Goal: Book appointment/travel/reservation

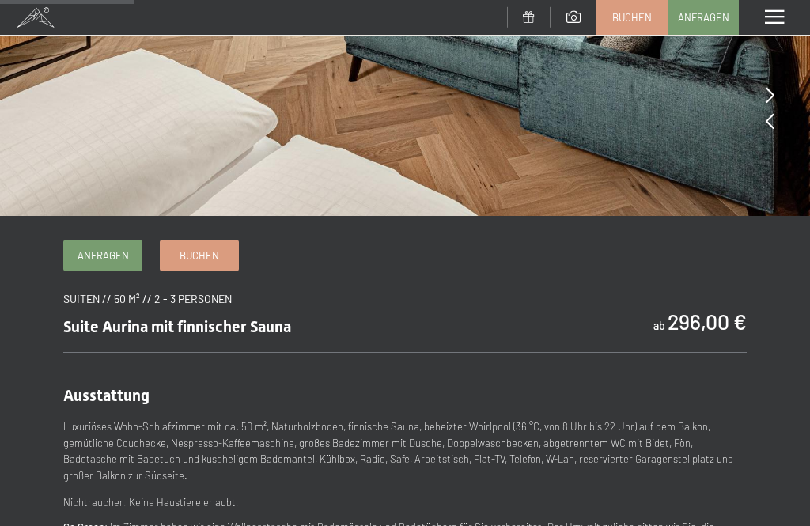
scroll to position [392, 0]
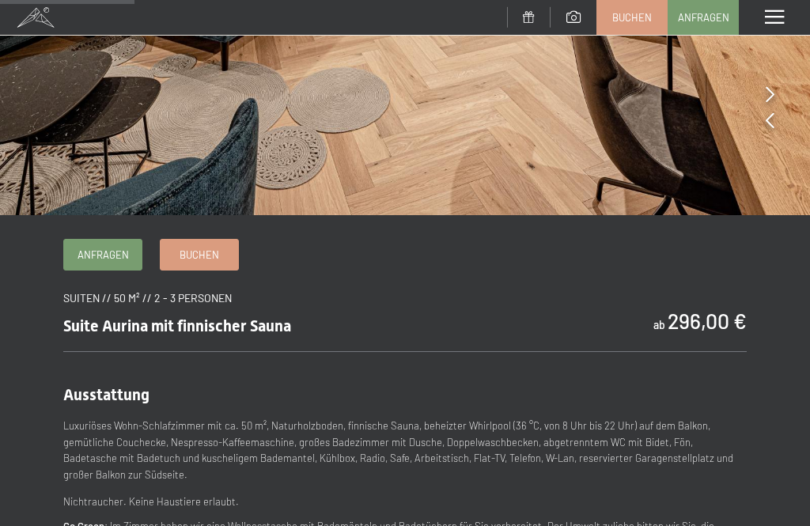
click at [110, 253] on span "Anfragen" at bounding box center [103, 255] width 51 height 14
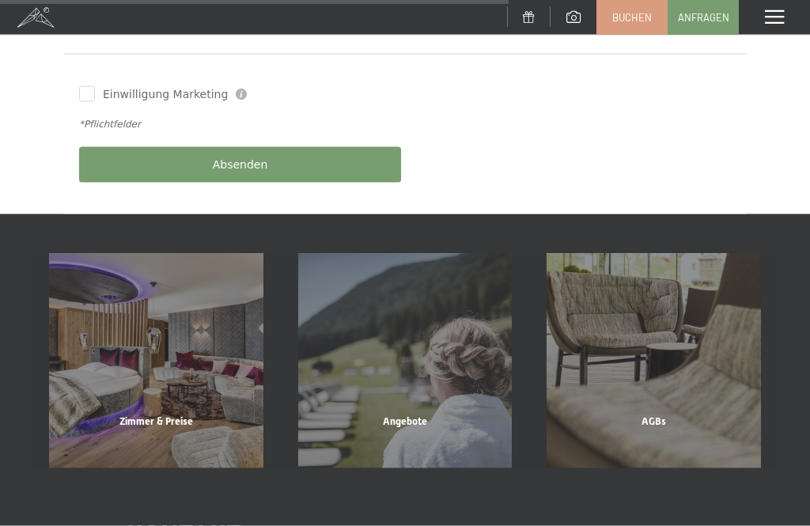
scroll to position [1000, 0]
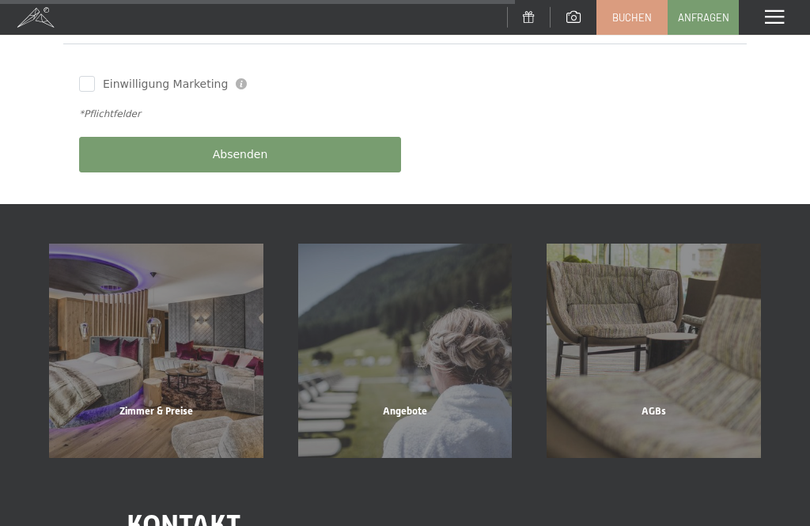
click at [147, 404] on div "Zimmer & Preise" at bounding box center [156, 431] width 249 height 54
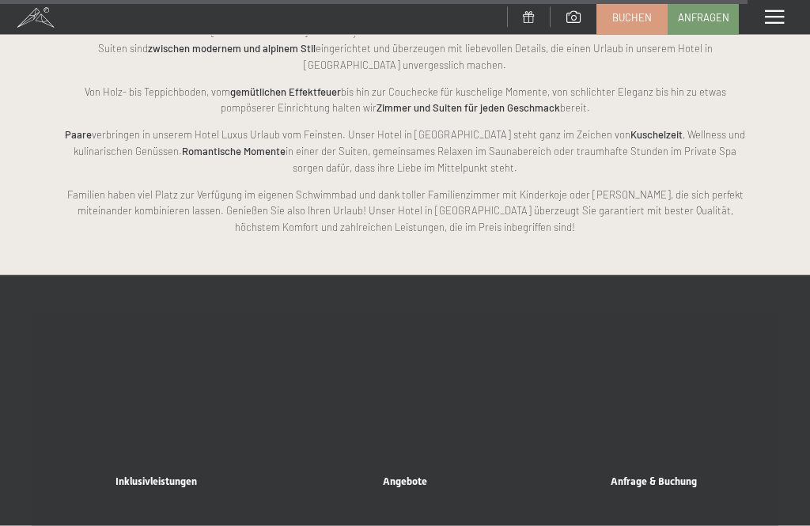
scroll to position [6905, 0]
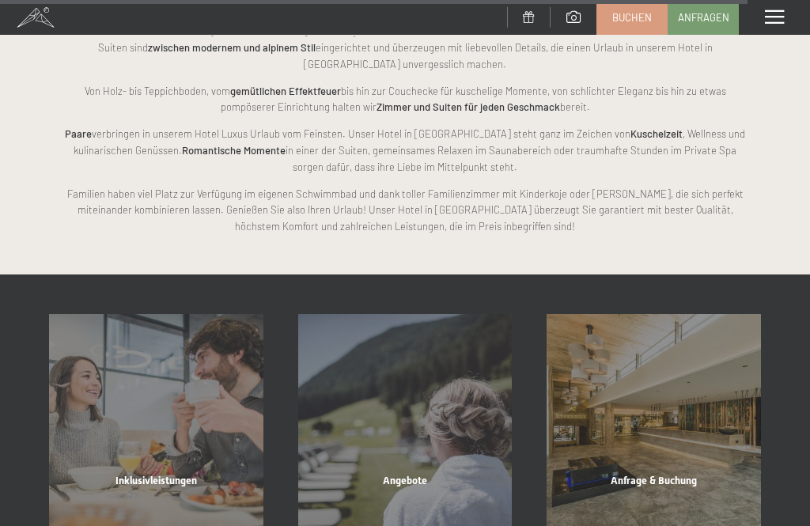
click at [424, 474] on div "Angebote" at bounding box center [405, 501] width 249 height 54
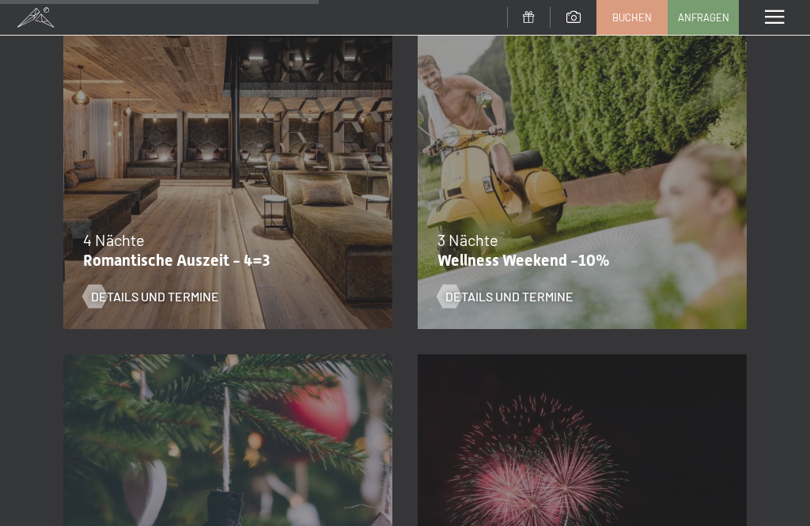
scroll to position [1399, 0]
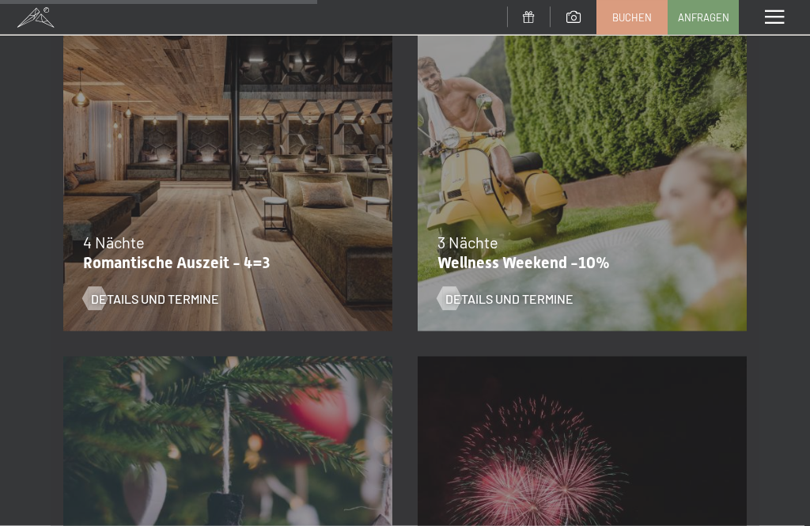
click at [609, 216] on div "13.11.–01.12.2025 11.12.–22.12.2025 15.01.–26.01.2026 12.03.–23.03.2026 14.05.–…" at bounding box center [582, 167] width 354 height 354
click at [540, 274] on div "Details und Termine" at bounding box center [572, 287] width 270 height 41
click at [532, 290] on span "Details und Termine" at bounding box center [509, 298] width 128 height 17
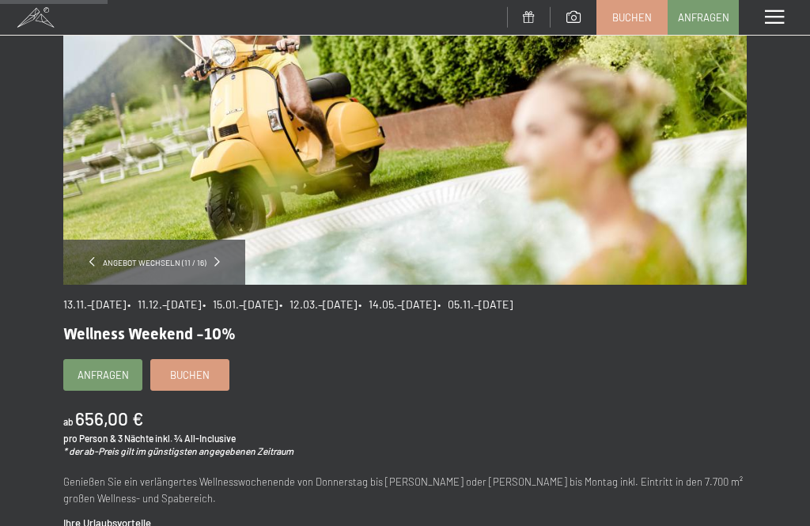
scroll to position [203, 0]
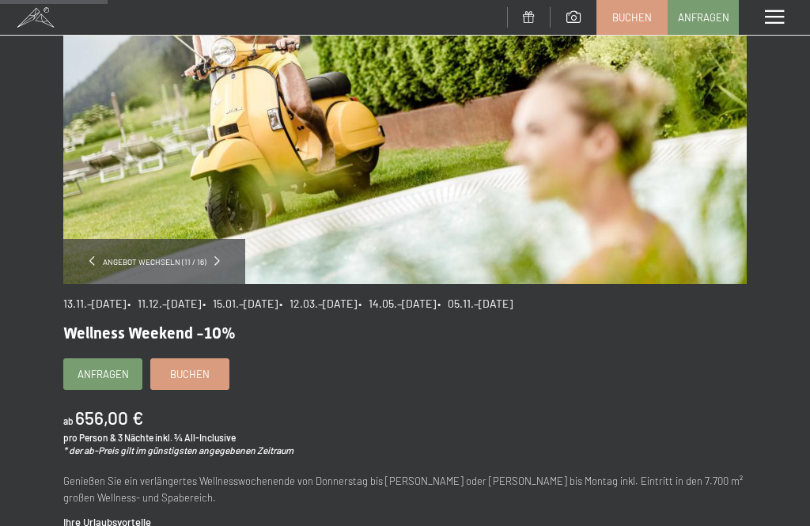
click at [169, 484] on p "Genießen Sie ein verlängertes Wellnesswochenende von Donnerstag bis Sonntag ode…" at bounding box center [405, 489] width 684 height 33
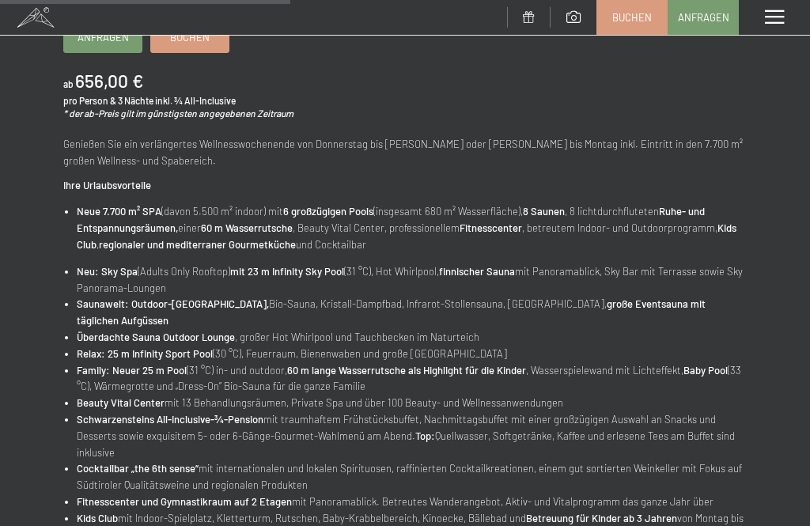
scroll to position [553, 0]
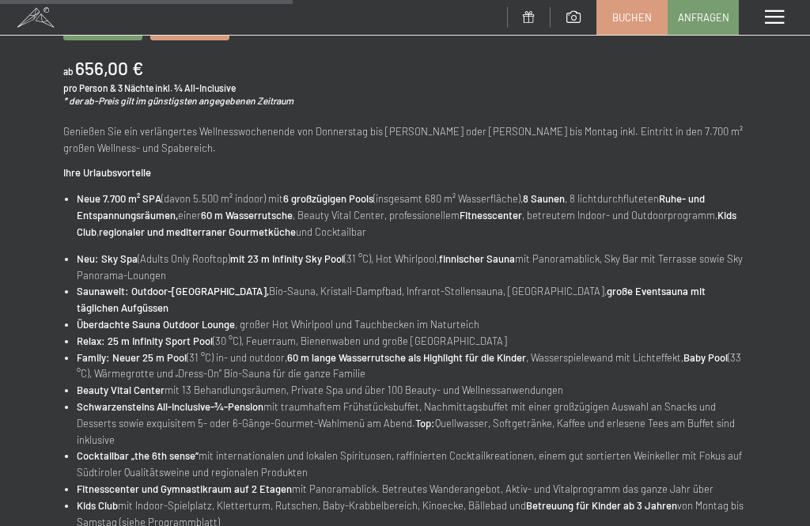
click at [732, 448] on li "Cocktailbar „the 6th sense“ mit internationalen und lokalen Spirituosen, raffin…" at bounding box center [412, 464] width 670 height 33
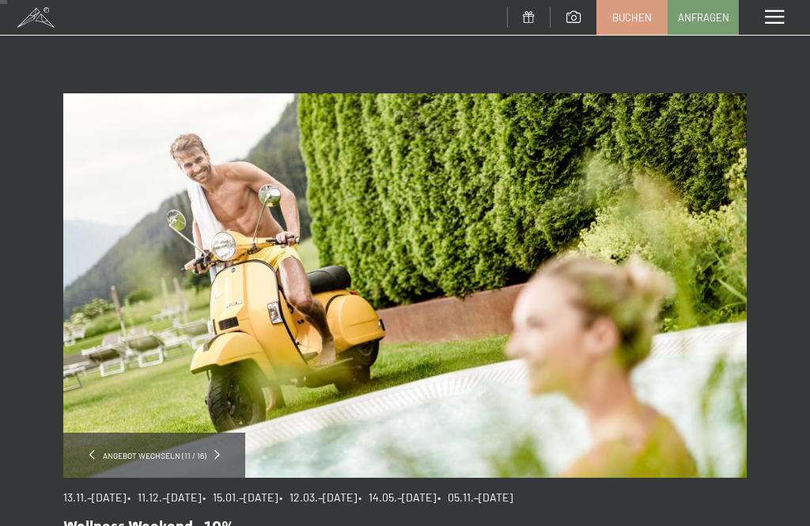
scroll to position [15, 0]
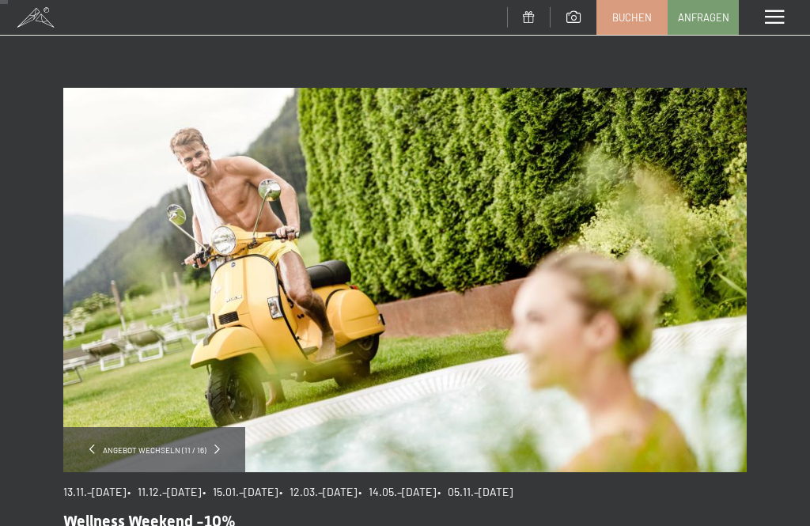
click at [214, 455] on div "Angebot wechseln (11 / 16)" at bounding box center [154, 449] width 182 height 45
click at [165, 453] on span "Angebot wechseln (11 / 16)" at bounding box center [154, 450] width 119 height 11
click at [225, 447] on div "Angebot wechseln (11 / 16)" at bounding box center [154, 449] width 182 height 45
click at [94, 445] on span at bounding box center [92, 449] width 6 height 9
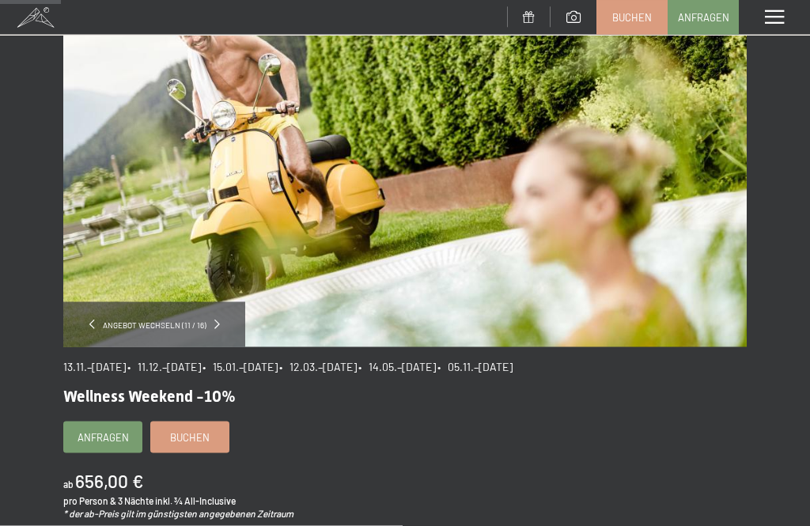
scroll to position [91, 0]
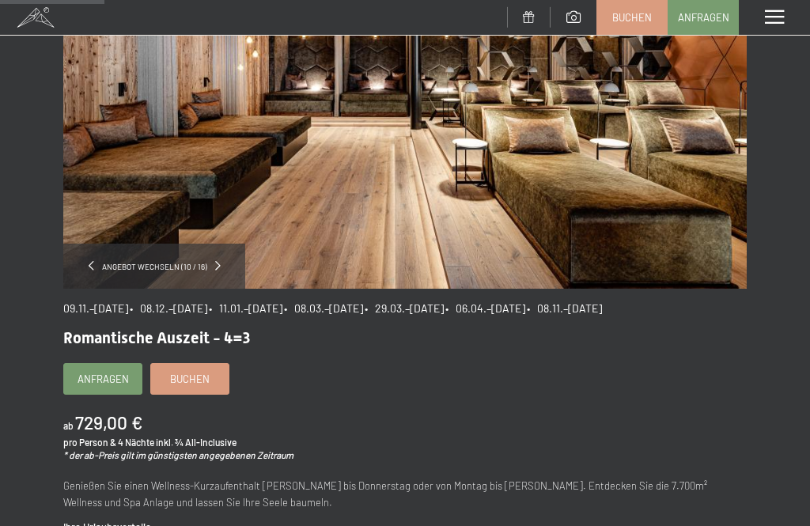
scroll to position [200, 0]
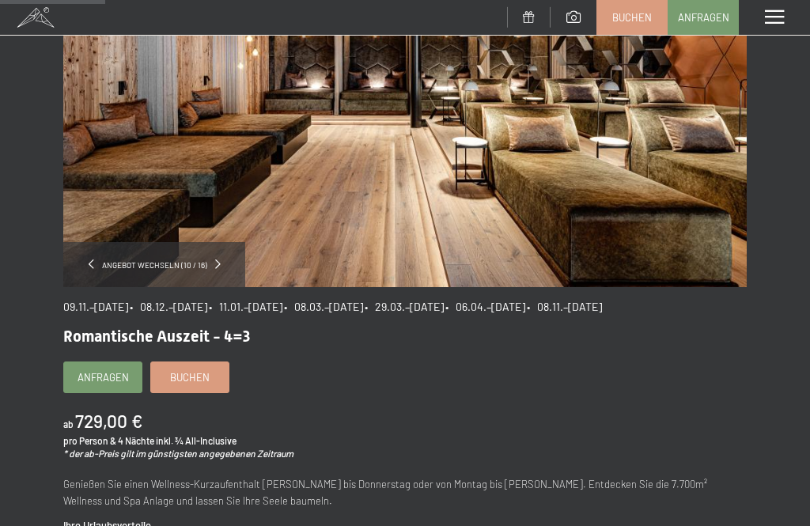
click at [217, 267] on span at bounding box center [218, 263] width 6 height 9
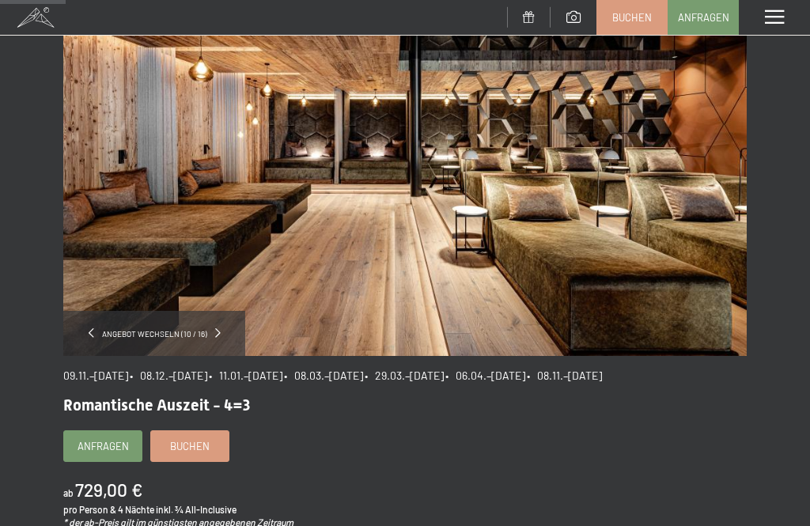
scroll to position [125, 0]
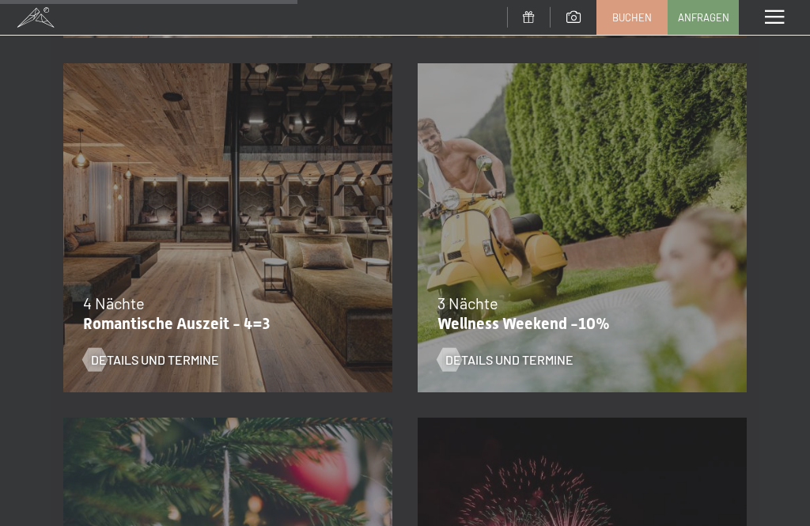
scroll to position [1337, 0]
click at [206, 300] on div "4 Nächte" at bounding box center [224, 304] width 282 height 22
click at [125, 362] on span "Details und Termine" at bounding box center [155, 359] width 128 height 17
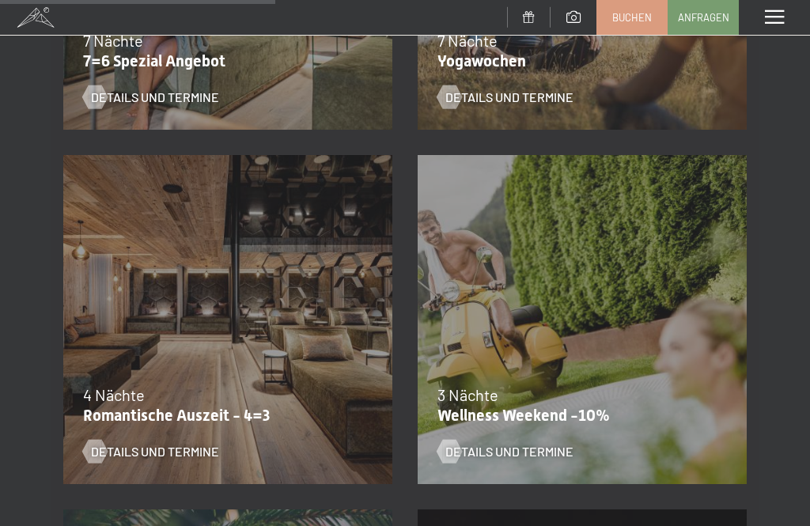
scroll to position [1248, 0]
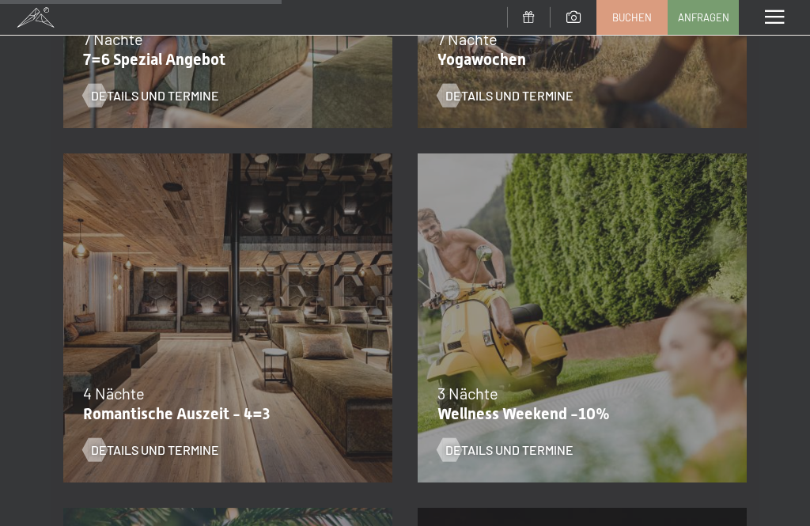
click at [479, 450] on span "Details und Termine" at bounding box center [509, 449] width 128 height 17
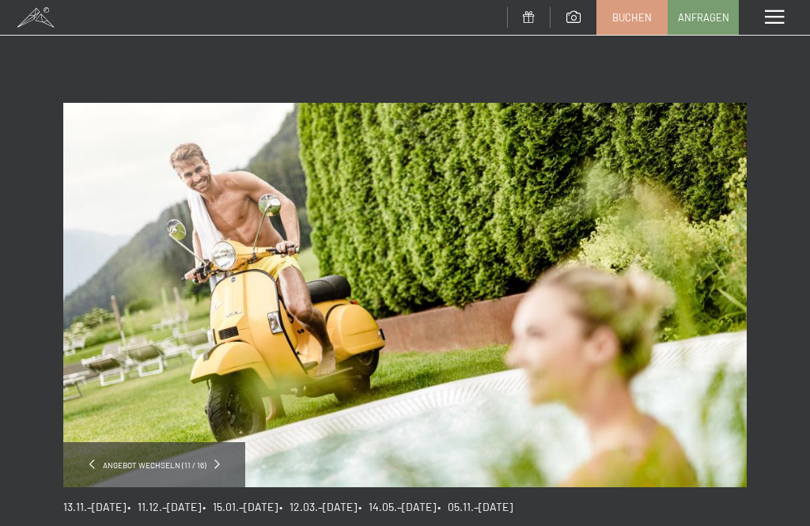
click at [773, 21] on span at bounding box center [774, 17] width 19 height 14
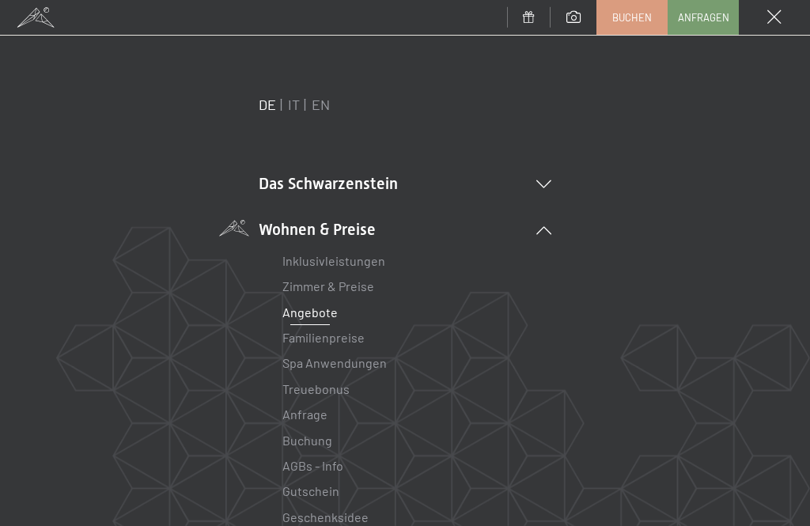
click at [390, 187] on li "Das Schwarzenstein Neuheiten im Schwarzenstein Ihre Gastgeber Premium Spa Gourm…" at bounding box center [405, 183] width 293 height 22
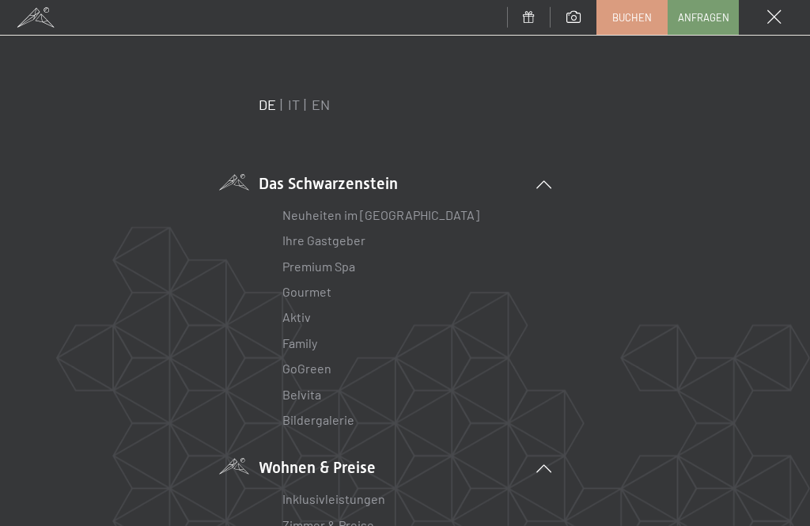
click at [362, 207] on link "Neuheiten im [GEOGRAPHIC_DATA]" at bounding box center [380, 214] width 197 height 15
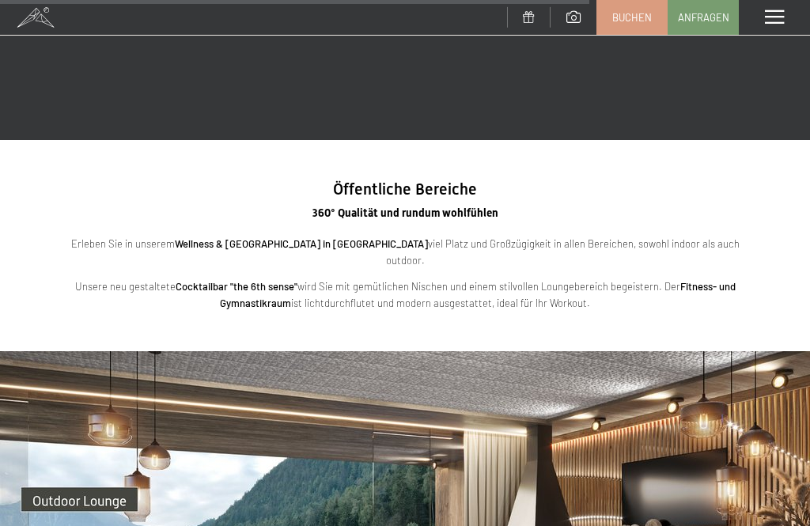
scroll to position [3119, 0]
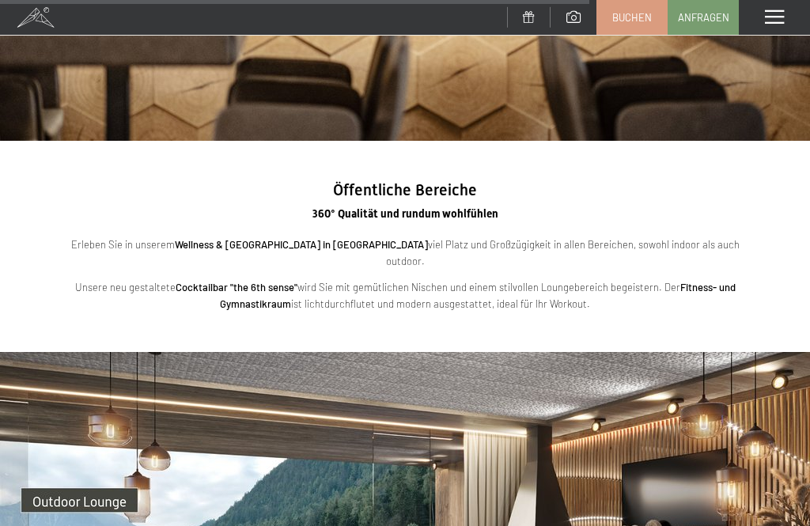
click at [426, 207] on span "360° Qualität und rundum wohlfühlen" at bounding box center [405, 213] width 186 height 13
click at [445, 199] on h3 "360° Qualität und rundum wohlfühlen" at bounding box center [405, 209] width 684 height 21
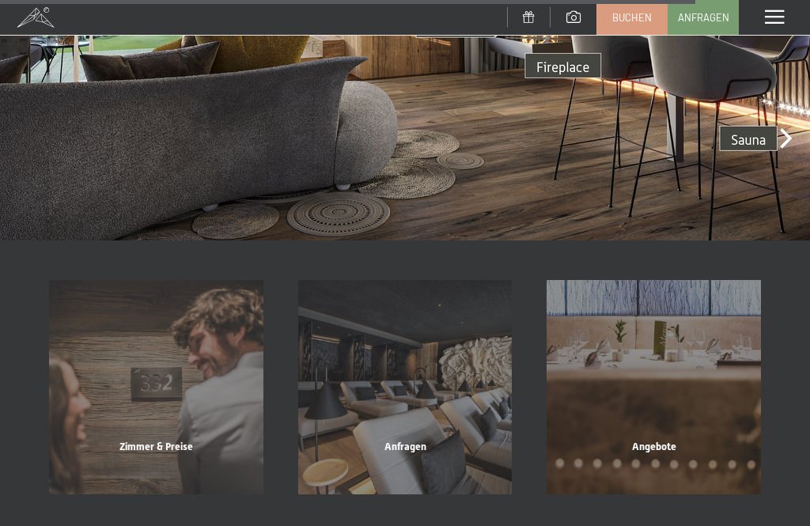
scroll to position [3687, 0]
click at [145, 439] on div "Zimmer & Preise" at bounding box center [156, 466] width 249 height 54
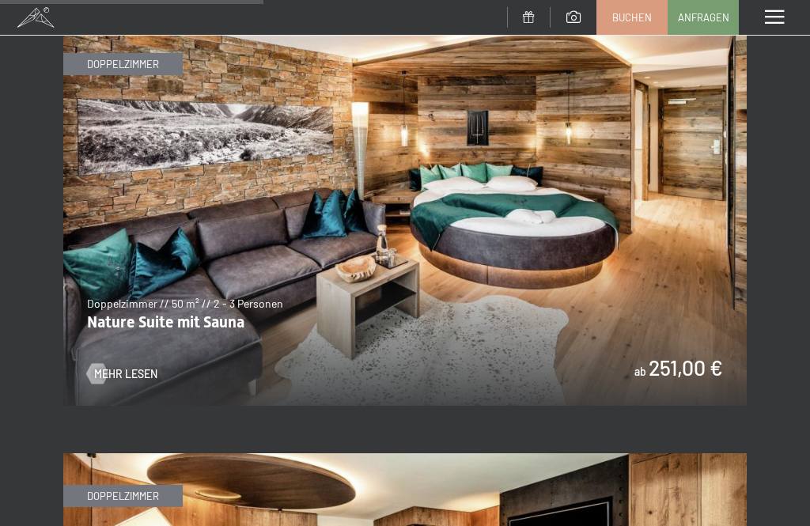
scroll to position [2433, 0]
